Goal: Information Seeking & Learning: Learn about a topic

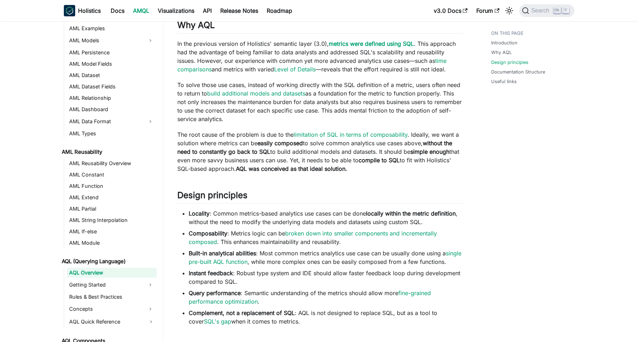
scroll to position [489, 0]
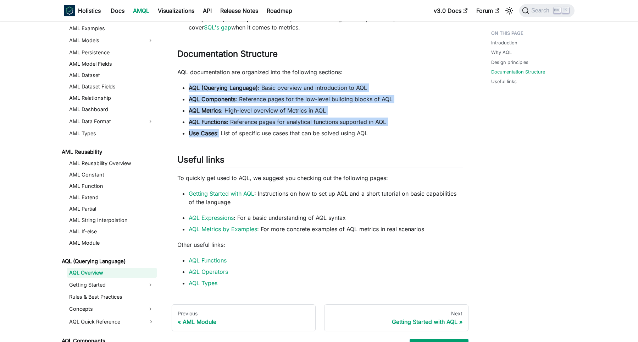
drag, startPoint x: 220, startPoint y: 143, endPoint x: 187, endPoint y: 96, distance: 57.8
click at [187, 96] on ul "AQL (Querying Language) : Basic overview and introduction to AQL AQL Components…" at bounding box center [320, 110] width 286 height 54
click at [200, 125] on strong "AQL Functions" at bounding box center [208, 121] width 38 height 7
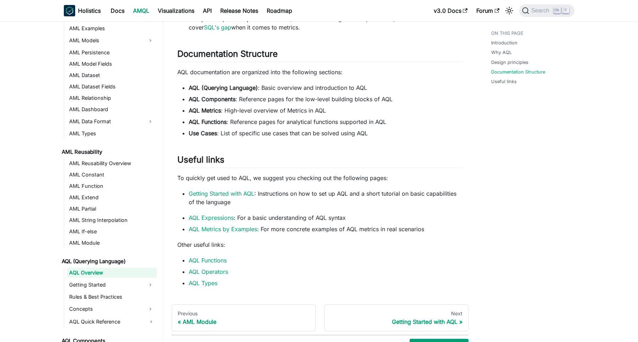
drag, startPoint x: 188, startPoint y: 120, endPoint x: 237, endPoint y: 119, distance: 49.3
click at [237, 115] on li "AQL Metrics : High-level overview of Metrics in AQL" at bounding box center [326, 110] width 274 height 9
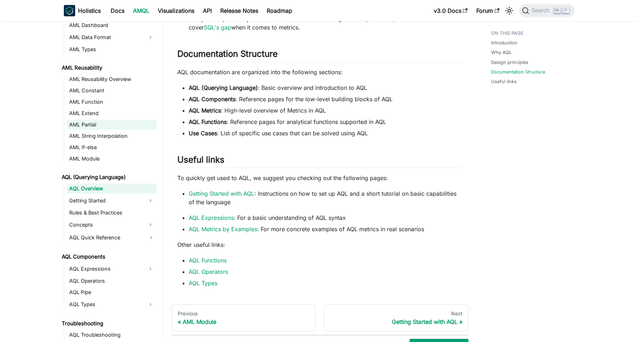
scroll to position [165, 0]
click at [249, 232] on link "AQL Metrics by Examples" at bounding box center [223, 228] width 68 height 7
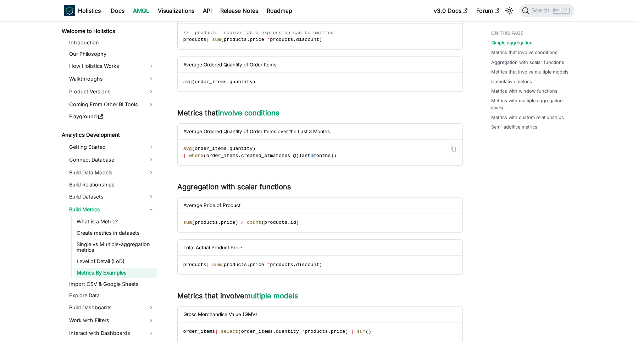
scroll to position [245, 0]
drag, startPoint x: 183, startPoint y: 148, endPoint x: 355, endPoint y: 157, distance: 173.0
click at [355, 157] on code "avg ( order_items . quantity ) | where ( order_items . created_at matches @ ( l…" at bounding box center [320, 151] width 284 height 25
click at [355, 174] on div "Metrics By Examples Simple aggregation ​ Simple aggregation works by taking a t…" at bounding box center [320, 330] width 286 height 1066
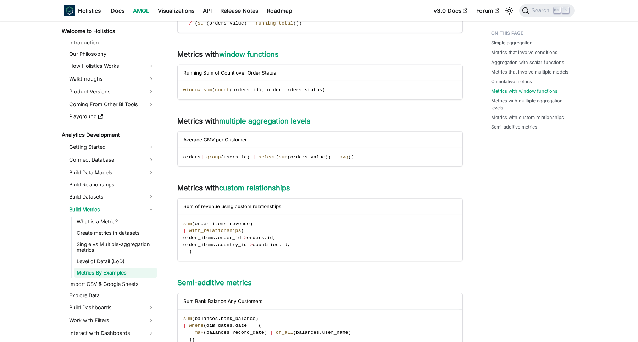
scroll to position [832, 0]
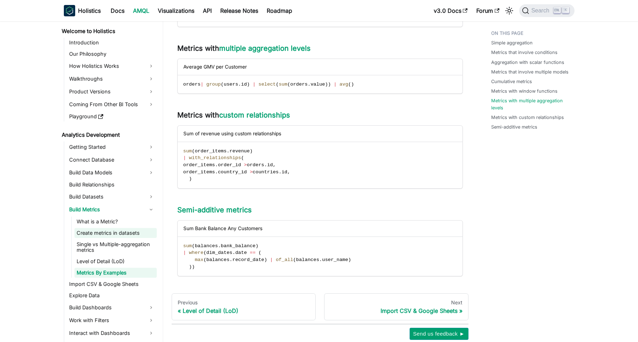
click at [114, 234] on link "Create metrics in datasets" at bounding box center [115, 233] width 82 height 10
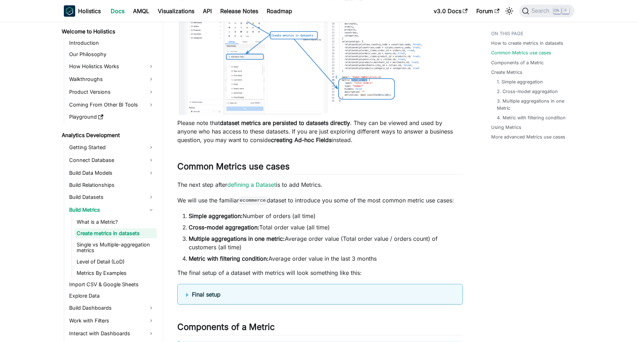
scroll to position [245, 0]
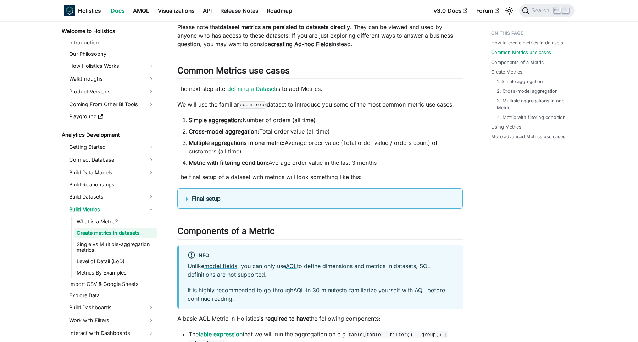
click at [298, 206] on details "Final setup Dataset Definition Dataset ecommerce { label : 'Ecommerce' owner : …" at bounding box center [320, 198] width 286 height 21
click at [215, 200] on b "Final setup" at bounding box center [206, 198] width 29 height 7
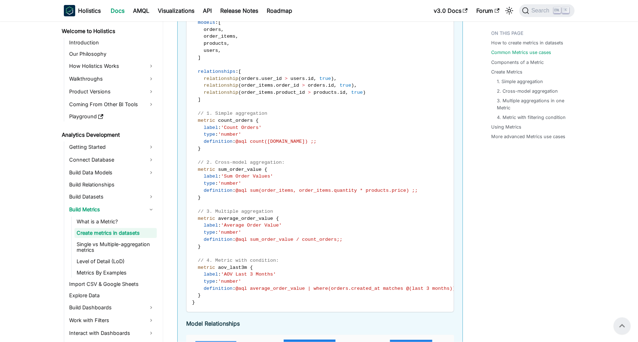
scroll to position [489, 0]
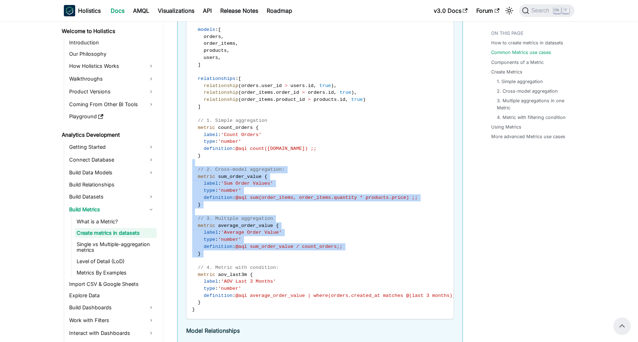
drag, startPoint x: 208, startPoint y: 248, endPoint x: 187, endPoint y: 165, distance: 85.4
click at [187, 165] on code "Dataset ecommerce { label : 'Ecommerce' owner : "[EMAIL_ADDRESS][DOMAIN_NAME]" …" at bounding box center [328, 151] width 283 height 333
click at [199, 205] on span "}" at bounding box center [199, 204] width 3 height 5
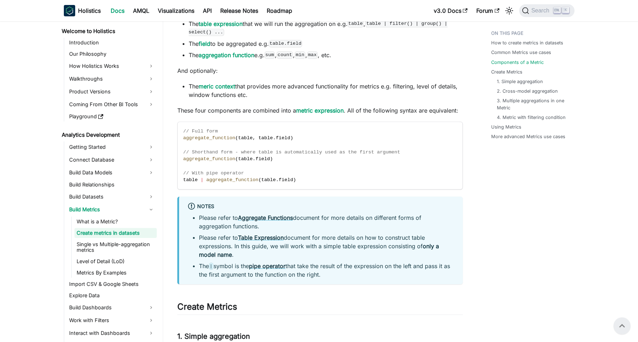
scroll to position [1077, 0]
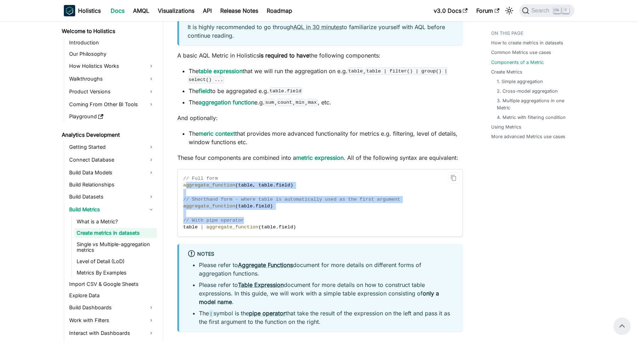
drag, startPoint x: 305, startPoint y: 223, endPoint x: 185, endPoint y: 185, distance: 126.4
click at [185, 185] on code "// Full form aggregate_function ( table , table . field ) // Shorthand form - w…" at bounding box center [320, 202] width 284 height 67
drag, startPoint x: 242, startPoint y: 203, endPoint x: 273, endPoint y: 212, distance: 32.7
click at [242, 204] on code "// Full form aggregate_function ( table , table . field ) // Shorthand form - w…" at bounding box center [320, 202] width 284 height 67
drag, startPoint x: 318, startPoint y: 228, endPoint x: 180, endPoint y: 178, distance: 146.3
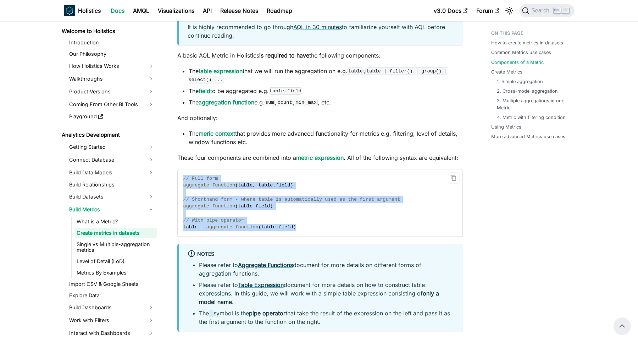
click at [180, 178] on code "// Full form aggregate_function ( table , table . field ) // Shorthand form - w…" at bounding box center [320, 202] width 284 height 67
click at [216, 194] on code "// Full form aggregate_function ( table , table . field ) // Shorthand form - w…" at bounding box center [320, 202] width 284 height 67
drag, startPoint x: 302, startPoint y: 230, endPoint x: 184, endPoint y: 175, distance: 130.1
click at [184, 175] on code "// Full form aggregate_function ( table , table . field ) // Shorthand form - w…" at bounding box center [320, 202] width 284 height 67
click at [244, 198] on span "// Shorthand form - where table is automatically used as the first argument" at bounding box center [291, 199] width 217 height 5
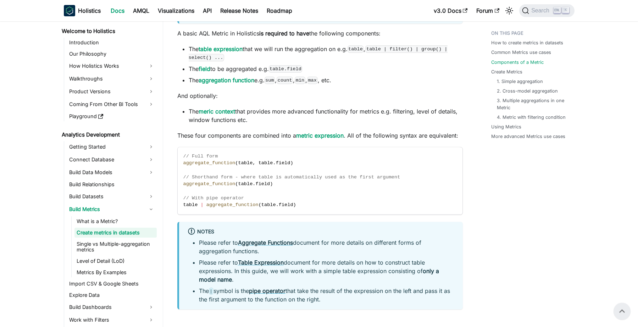
scroll to position [916, 0]
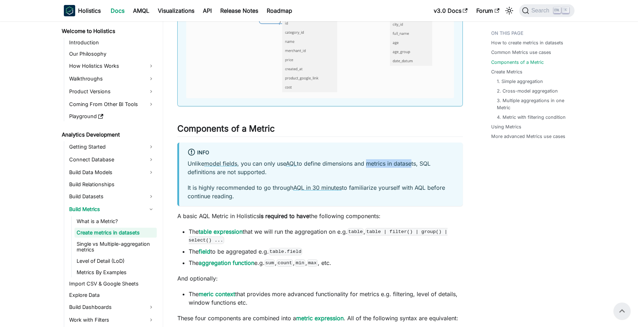
drag, startPoint x: 375, startPoint y: 162, endPoint x: 413, endPoint y: 161, distance: 38.7
click at [413, 161] on p "Unlike model fields , you can only use AQL to define dimensions and metrics in …" at bounding box center [321, 167] width 267 height 17
drag, startPoint x: 237, startPoint y: 174, endPoint x: 254, endPoint y: 174, distance: 17.0
click at [254, 174] on p "Unlike model fields , you can only use AQL to define dimensions and metrics in …" at bounding box center [321, 167] width 267 height 17
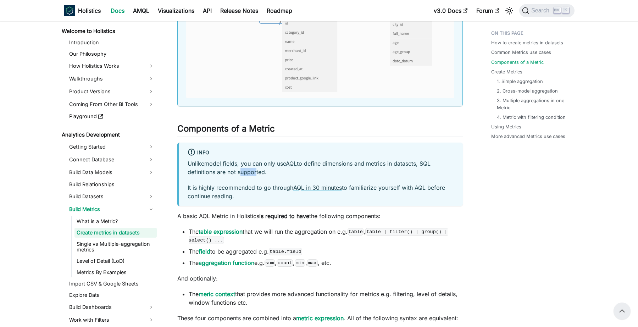
click at [254, 174] on p "Unlike model fields , you can only use AQL to define dimensions and metrics in …" at bounding box center [321, 167] width 267 height 17
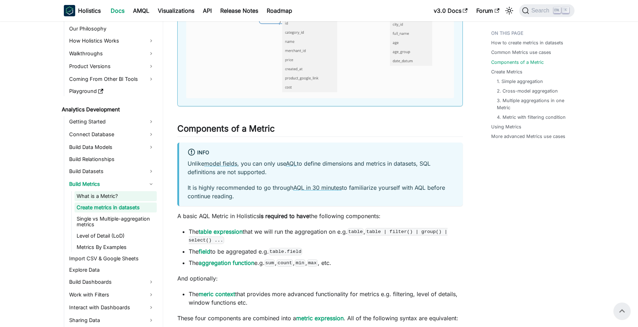
scroll to position [45, 0]
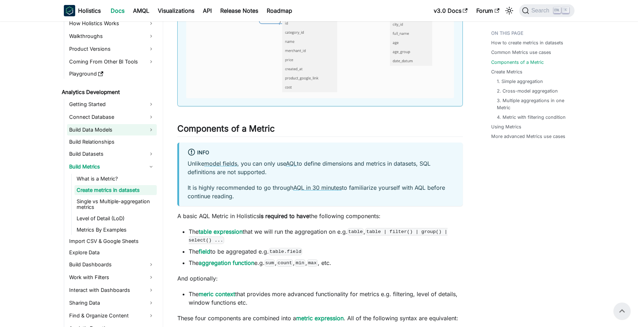
click at [103, 133] on link "Build Data Models" at bounding box center [112, 129] width 90 height 11
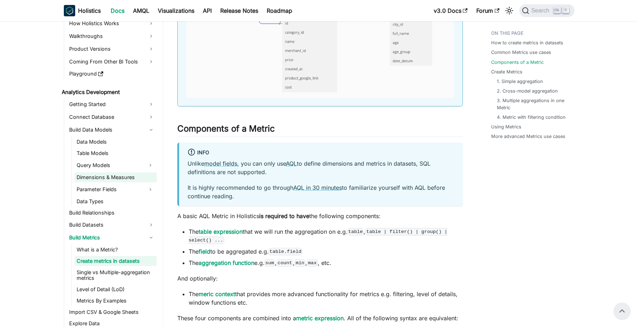
click at [101, 177] on link "Dimensions & Measures" at bounding box center [115, 177] width 82 height 10
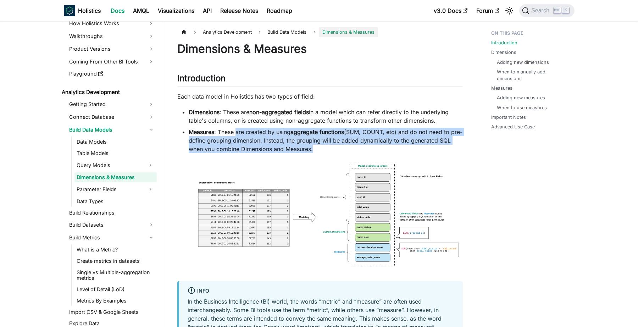
drag, startPoint x: 238, startPoint y: 135, endPoint x: 312, endPoint y: 148, distance: 74.9
click at [312, 148] on li "Measures : These are created by using aggregate functions (SUM, COUNT, etc) and…" at bounding box center [326, 141] width 274 height 26
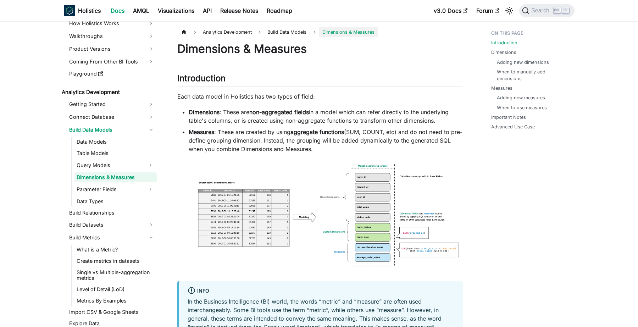
drag, startPoint x: 327, startPoint y: 115, endPoint x: 440, endPoint y: 117, distance: 112.8
click at [440, 117] on li "Dimensions : These are non-aggregated fields in a model which can refer directl…" at bounding box center [326, 116] width 274 height 17
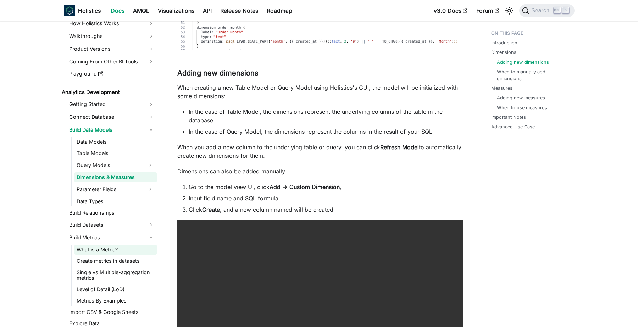
scroll to position [87, 0]
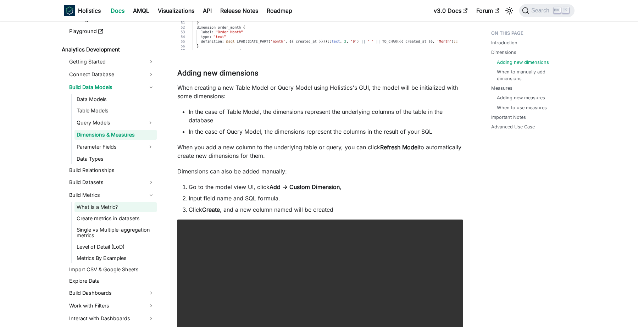
click at [118, 210] on link "What is a Metric?" at bounding box center [115, 207] width 82 height 10
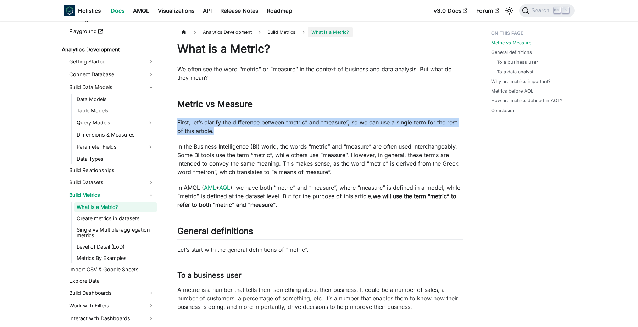
drag, startPoint x: 172, startPoint y: 123, endPoint x: 215, endPoint y: 130, distance: 43.5
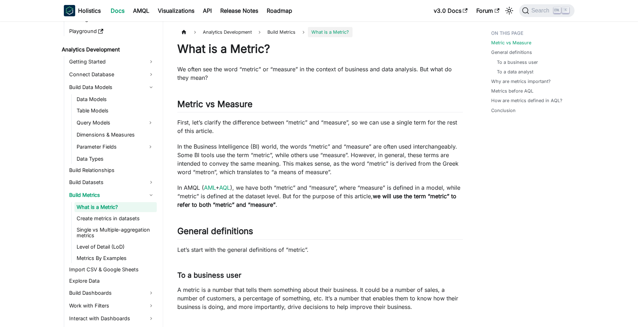
click at [215, 130] on p "First, let’s clarify the difference between “metric” and “measure”, so we can u…" at bounding box center [320, 126] width 286 height 17
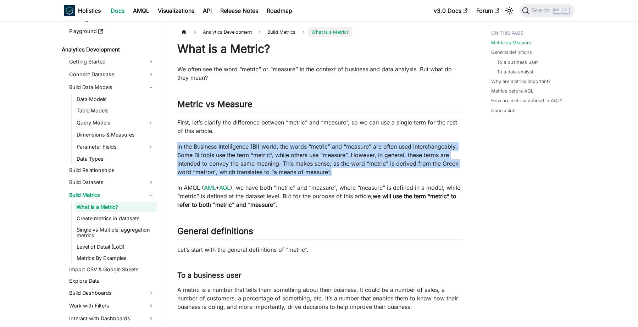
drag, startPoint x: 175, startPoint y: 148, endPoint x: 341, endPoint y: 184, distance: 169.9
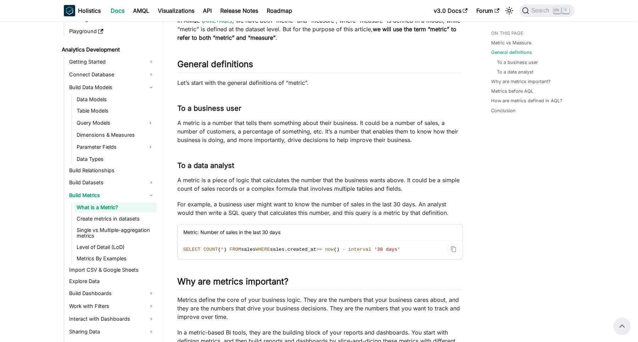
scroll to position [147, 0]
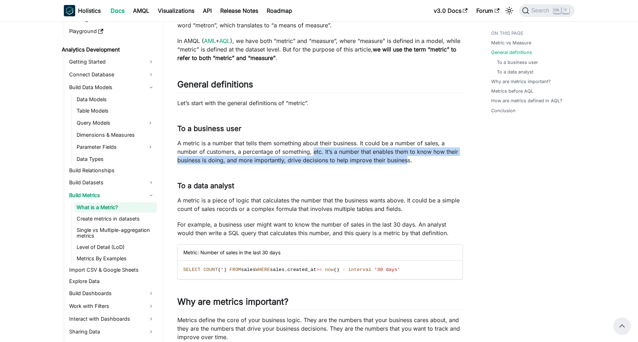
drag, startPoint x: 313, startPoint y: 151, endPoint x: 408, endPoint y: 158, distance: 95.3
click at [407, 157] on p "A metric is a number that tells them something about their business. It could b…" at bounding box center [320, 152] width 286 height 26
click at [408, 158] on p "A metric is a number that tells them something about their business. It could b…" at bounding box center [320, 152] width 286 height 26
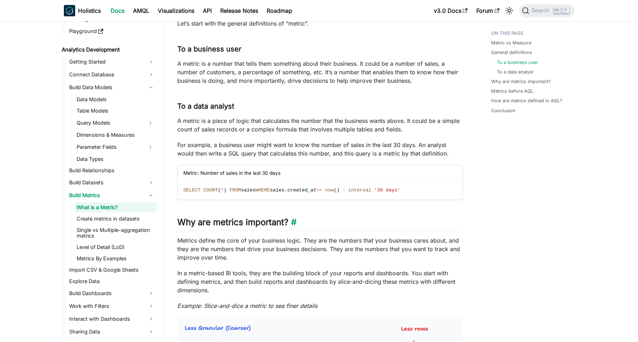
scroll to position [245, 0]
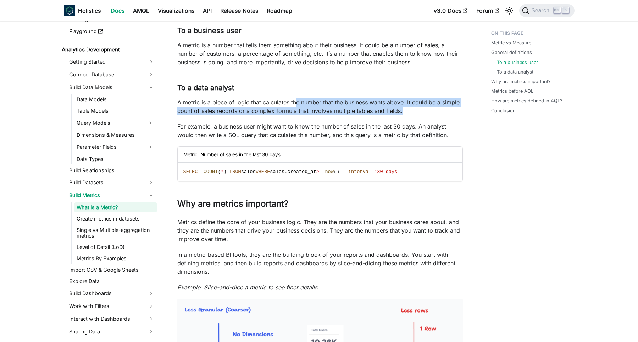
drag, startPoint x: 317, startPoint y: 102, endPoint x: 404, endPoint y: 110, distance: 87.3
click at [404, 110] on p "A metric is a piece of logic that calculates the number that the business wants…" at bounding box center [320, 106] width 286 height 17
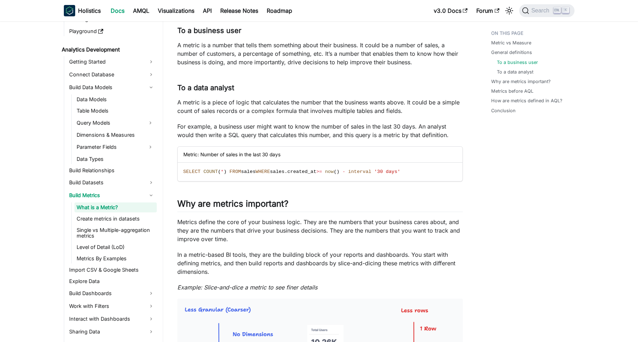
click at [404, 110] on p "A metric is a piece of logic that calculates the number that the business wants…" at bounding box center [320, 106] width 286 height 17
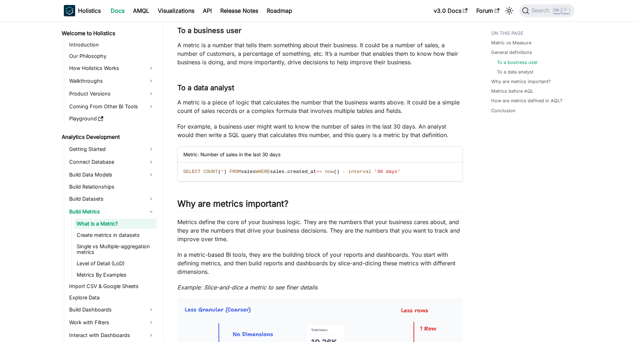
scroll to position [245, 0]
